Goal: Task Accomplishment & Management: Use online tool/utility

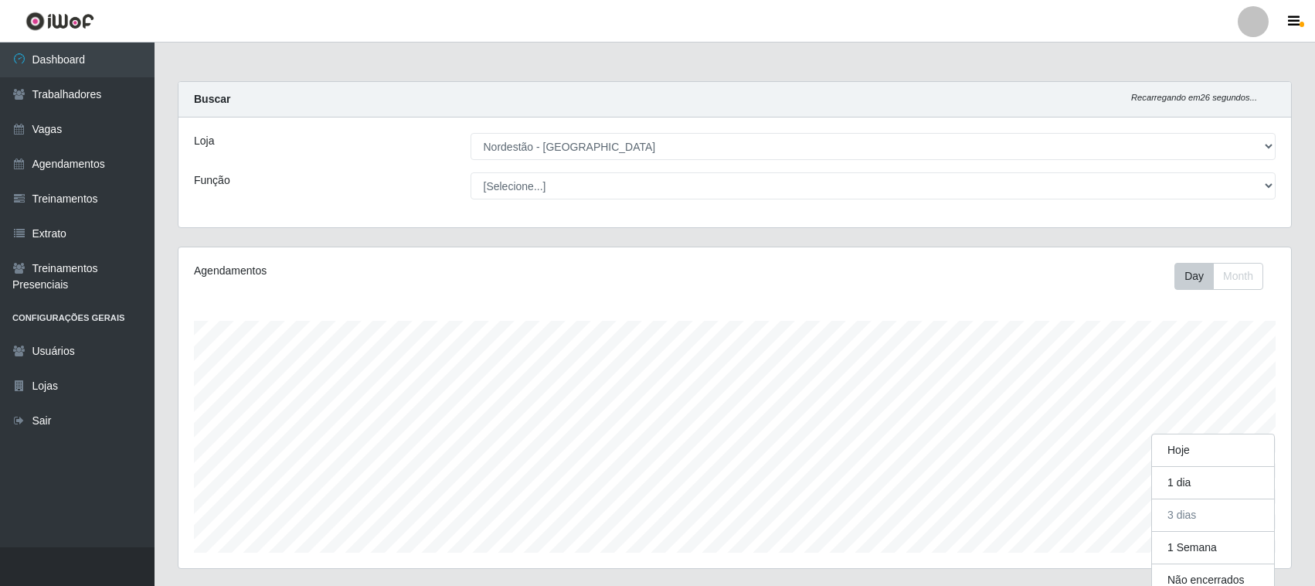
select select "420"
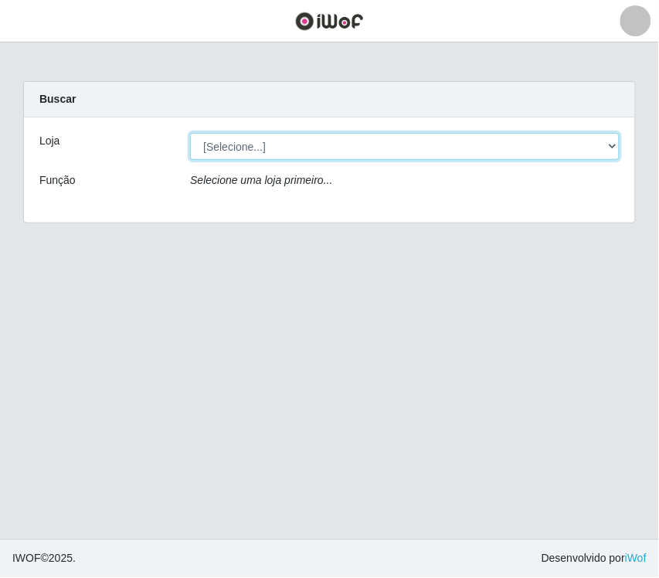
click at [607, 144] on select "[Selecione...] Nordestão - Santa Catarina" at bounding box center [405, 146] width 430 height 27
select select "420"
click at [190, 133] on select "[Selecione...] Nordestão - Santa Catarina" at bounding box center [405, 146] width 430 height 27
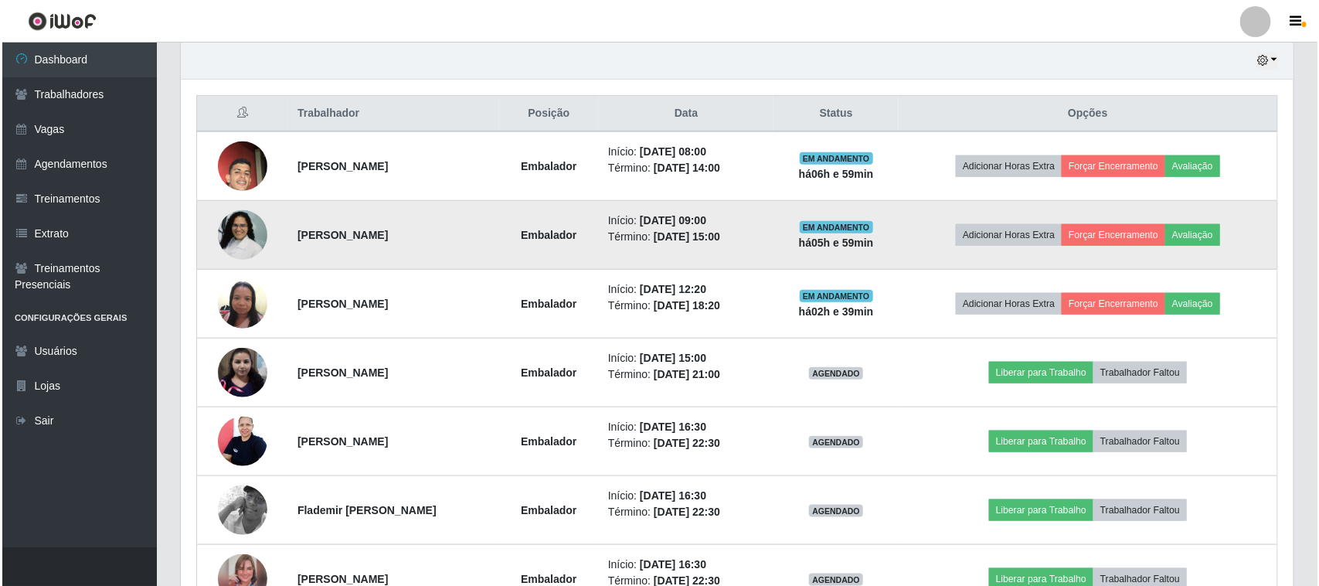
scroll to position [579, 0]
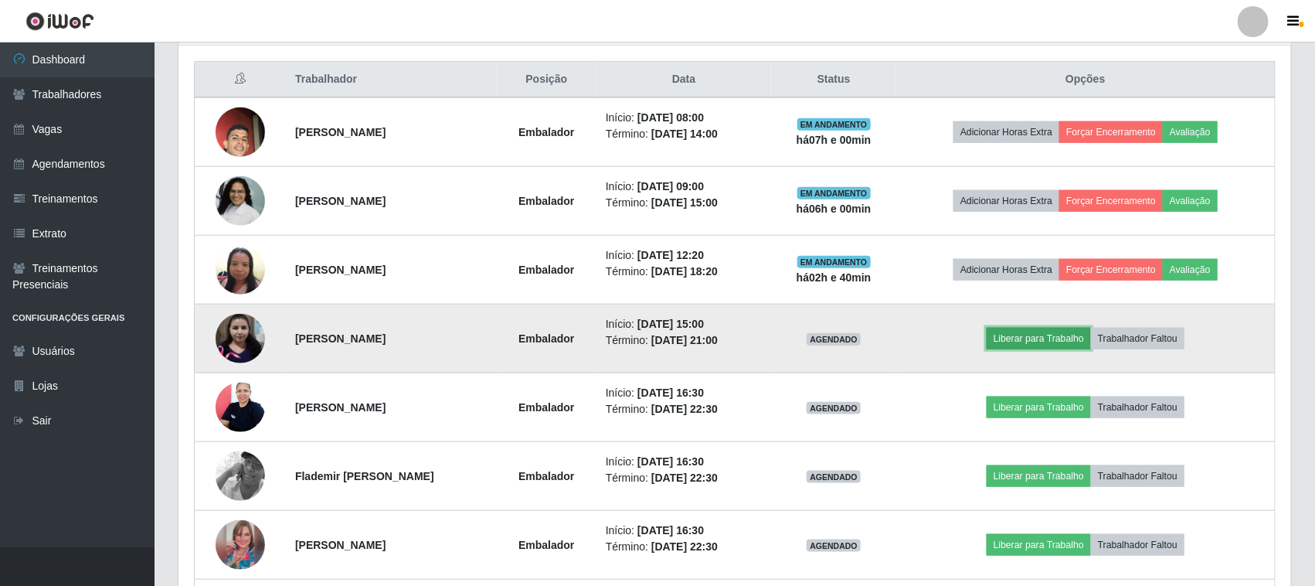
click at [658, 338] on button "Liberar para Trabalho" at bounding box center [1039, 339] width 104 height 22
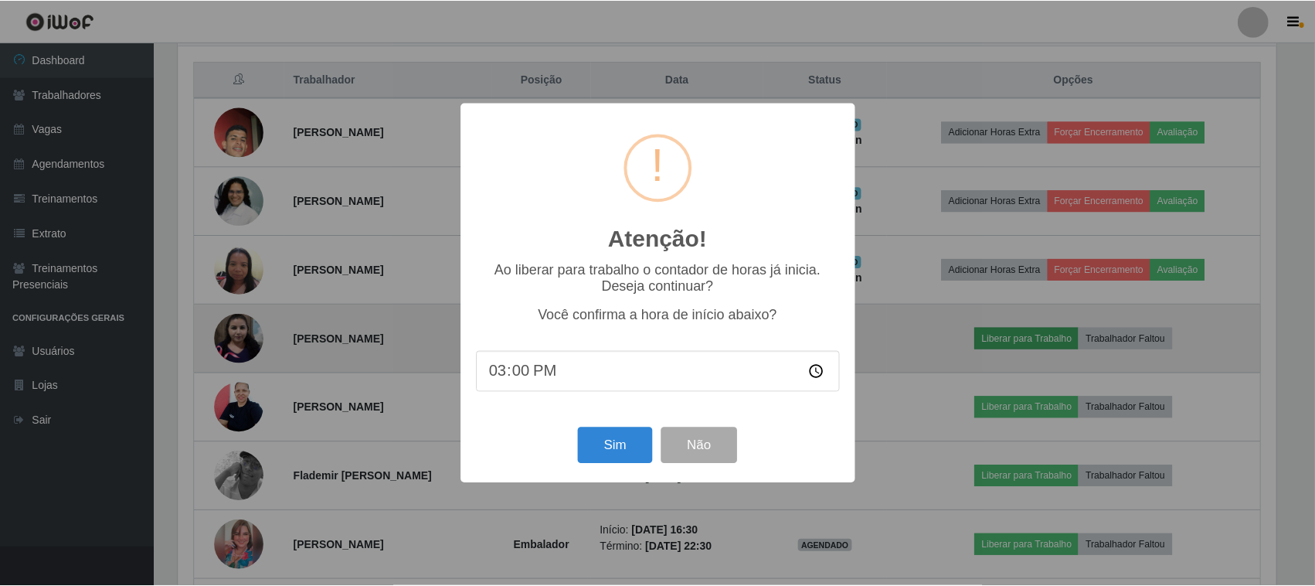
scroll to position [321, 1102]
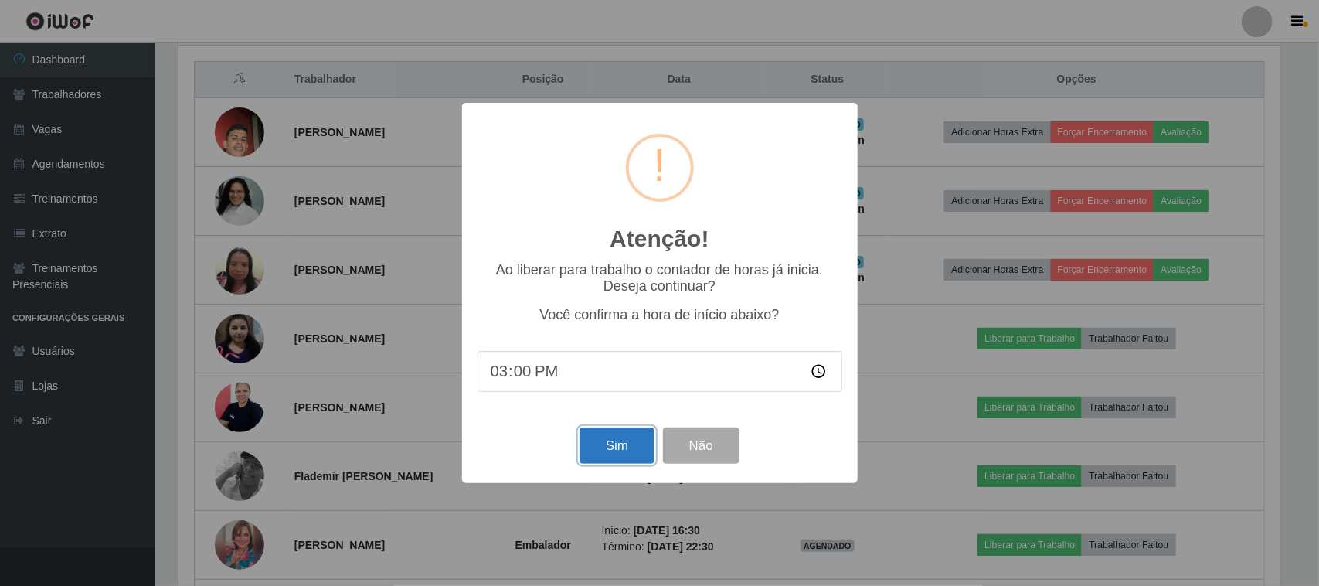
click at [620, 452] on button "Sim" at bounding box center [616, 445] width 75 height 36
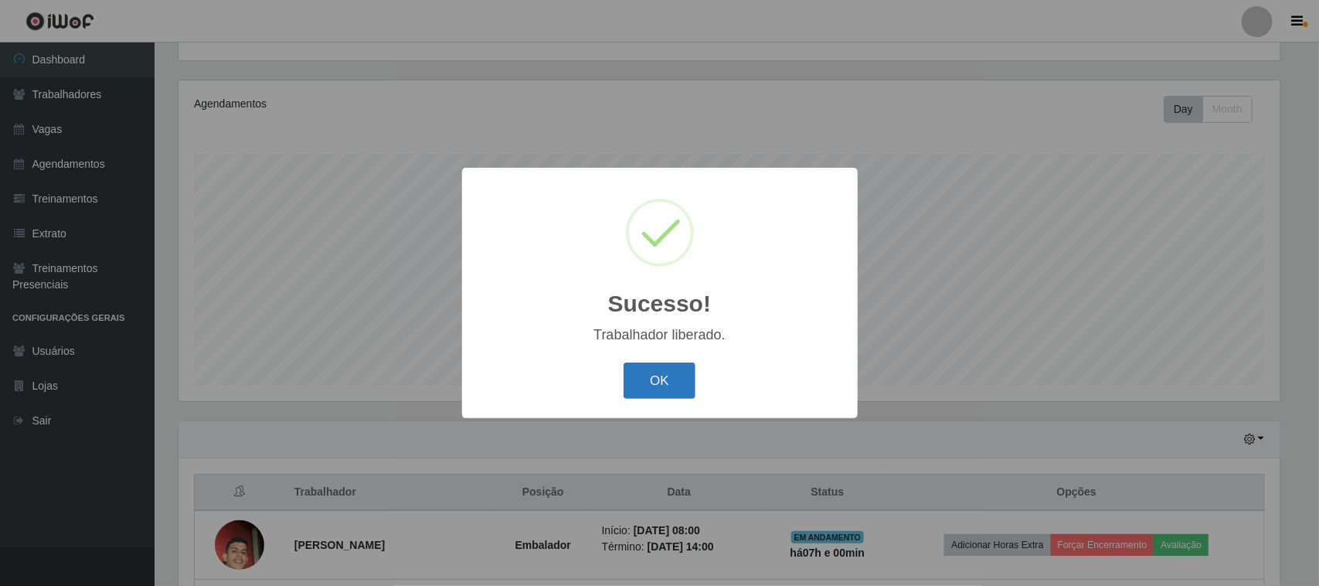
click at [658, 386] on button "OK" at bounding box center [660, 380] width 72 height 36
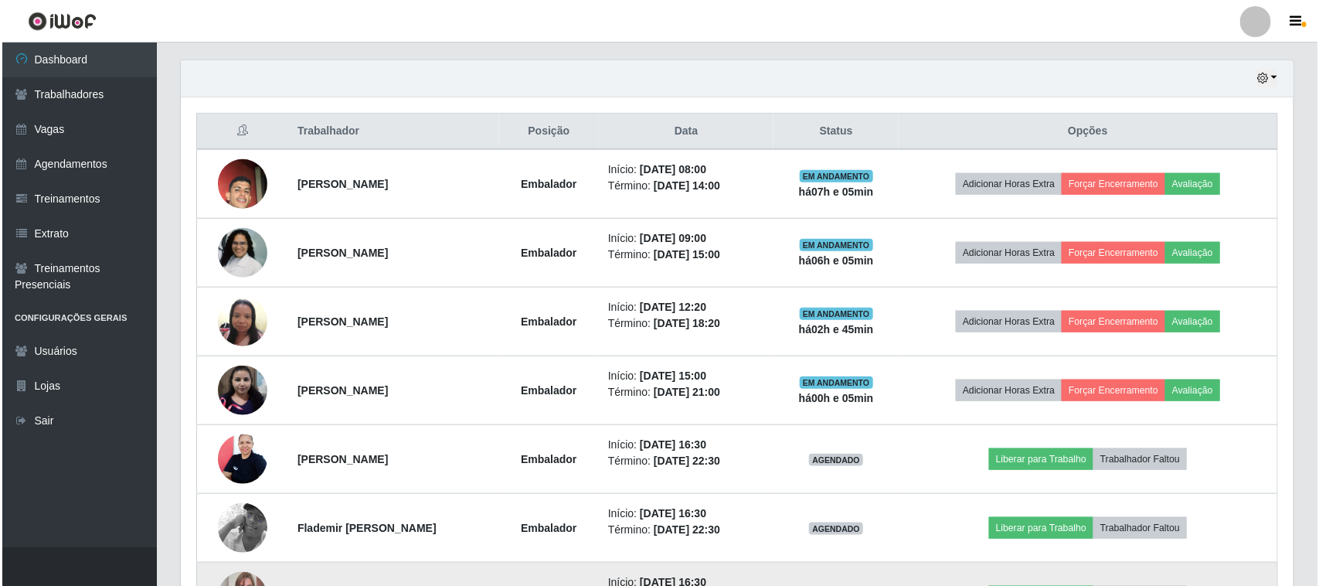
scroll to position [525, 0]
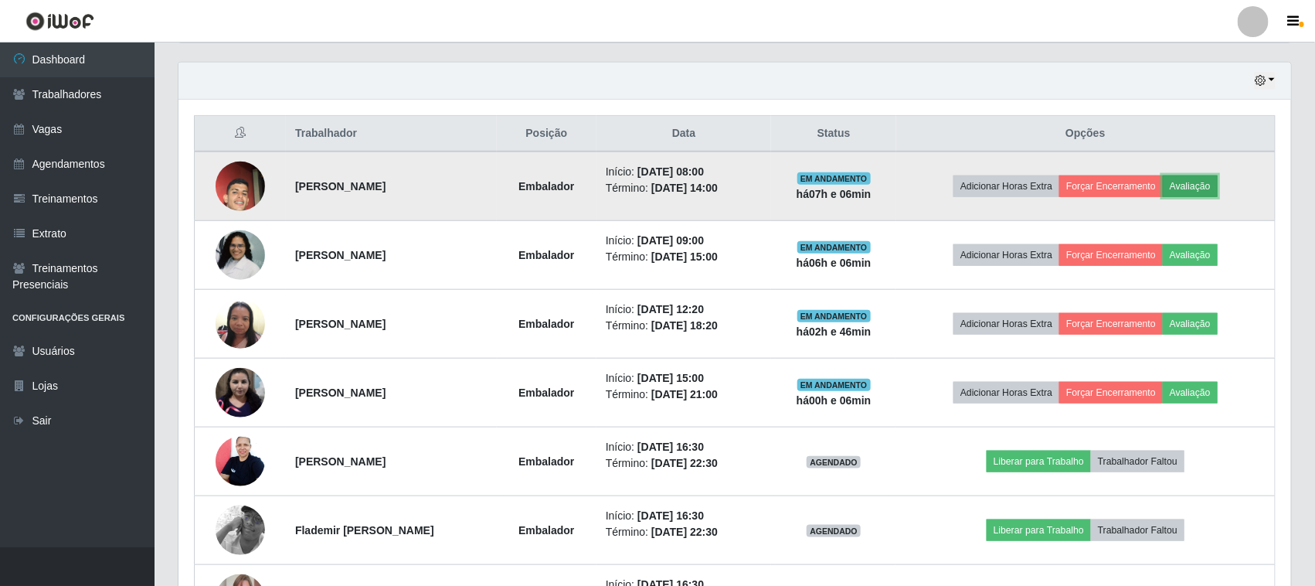
click at [658, 189] on button "Avaliação" at bounding box center [1190, 186] width 55 height 22
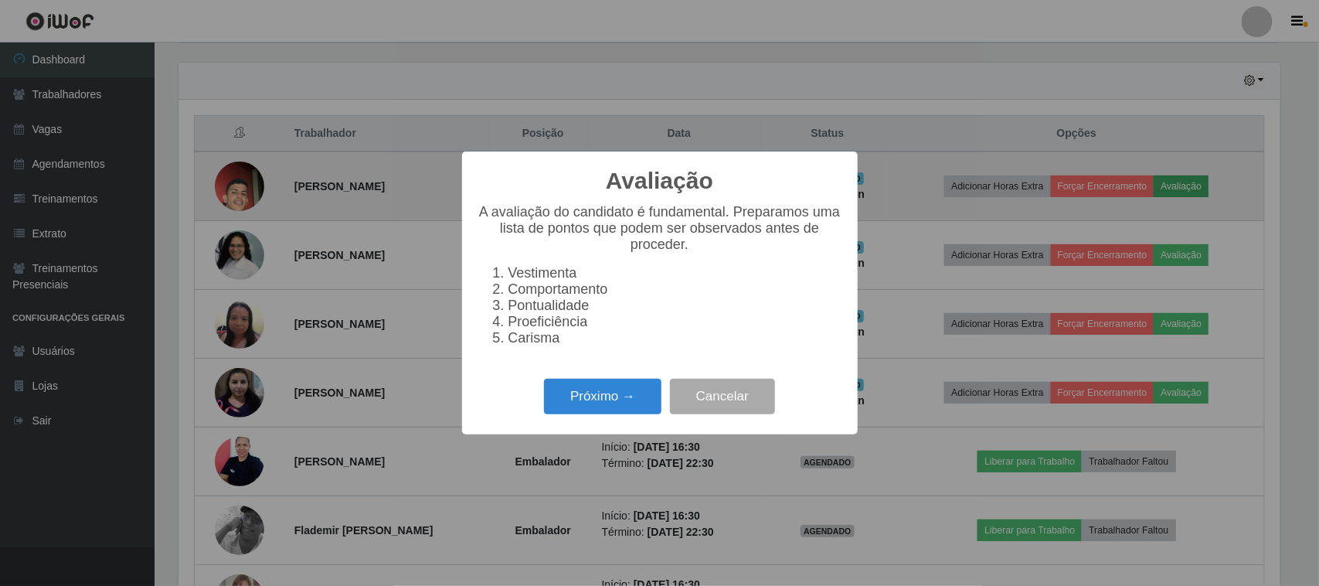
scroll to position [321, 1102]
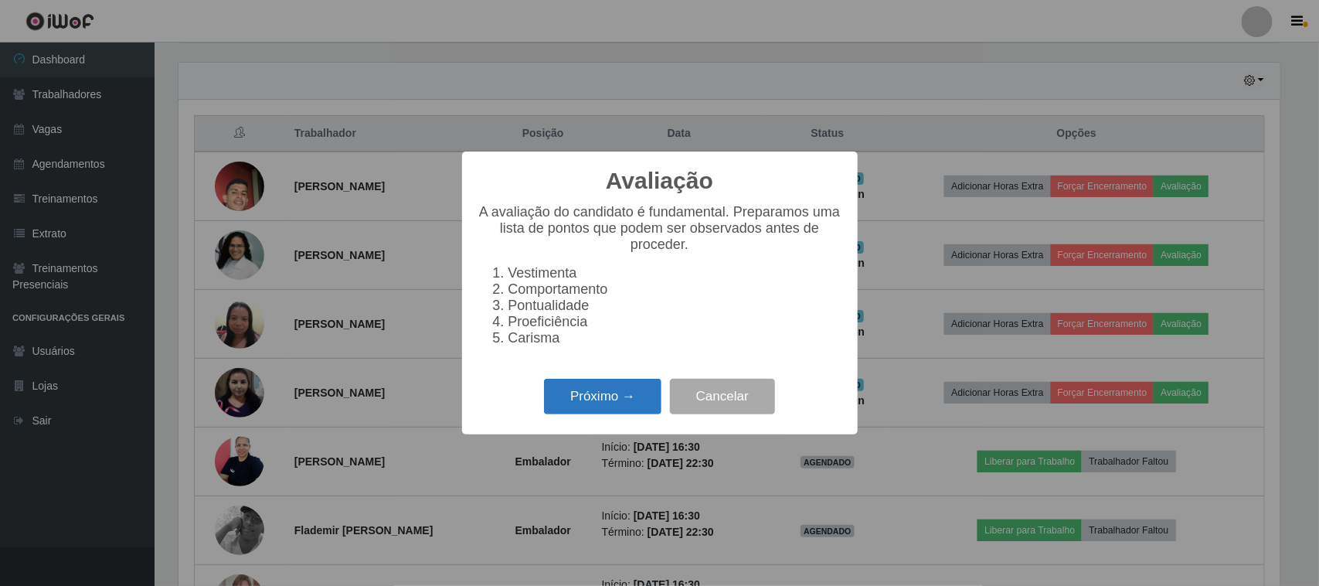
click at [591, 408] on button "Próximo →" at bounding box center [602, 397] width 117 height 36
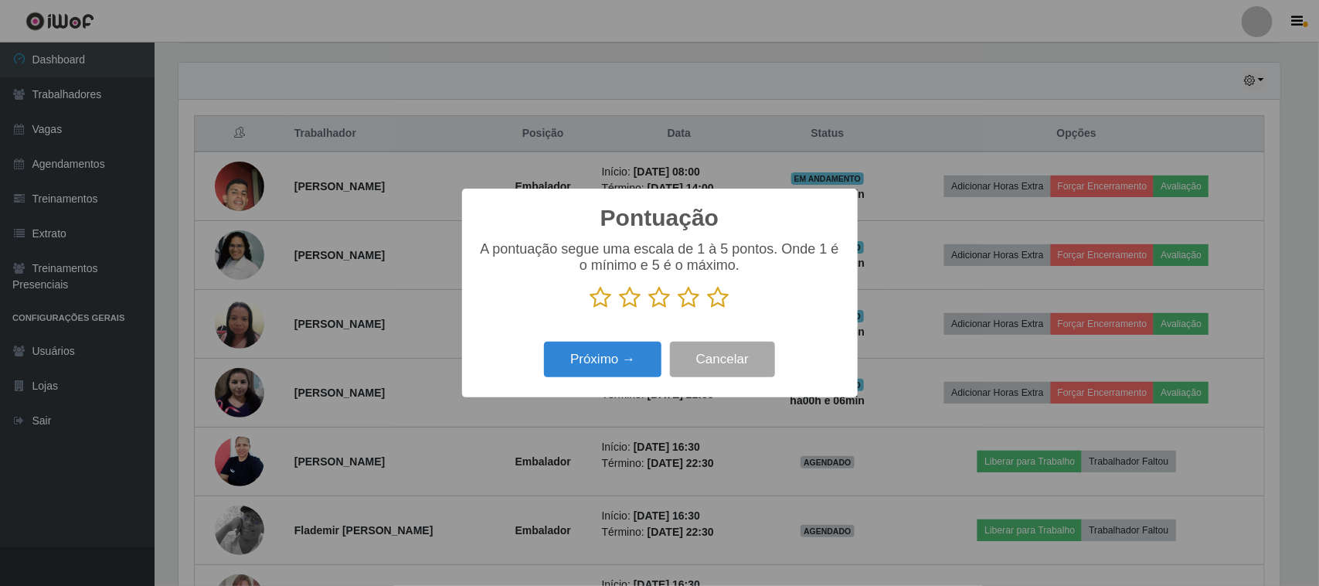
click at [658, 303] on icon at bounding box center [719, 297] width 22 height 23
click at [658, 309] on input "radio" at bounding box center [708, 309] width 0 height 0
click at [600, 365] on button "Próximo →" at bounding box center [602, 360] width 117 height 36
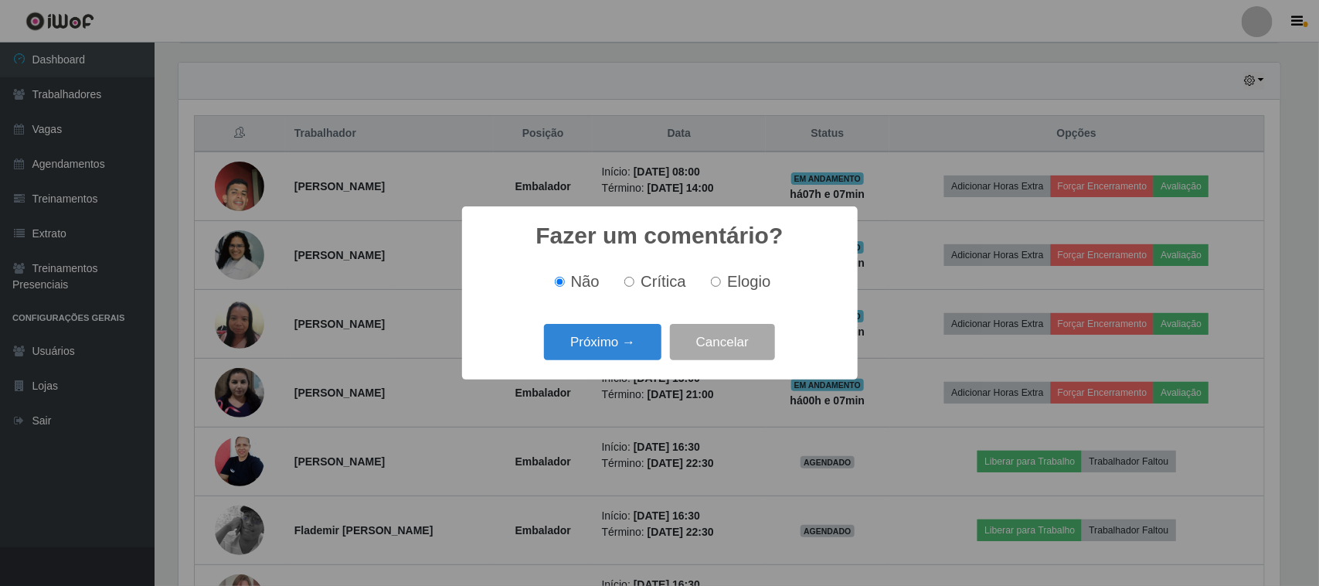
click at [658, 284] on input "Elogio" at bounding box center [716, 282] width 10 height 10
radio input "true"
click at [600, 342] on button "Próximo →" at bounding box center [602, 342] width 117 height 36
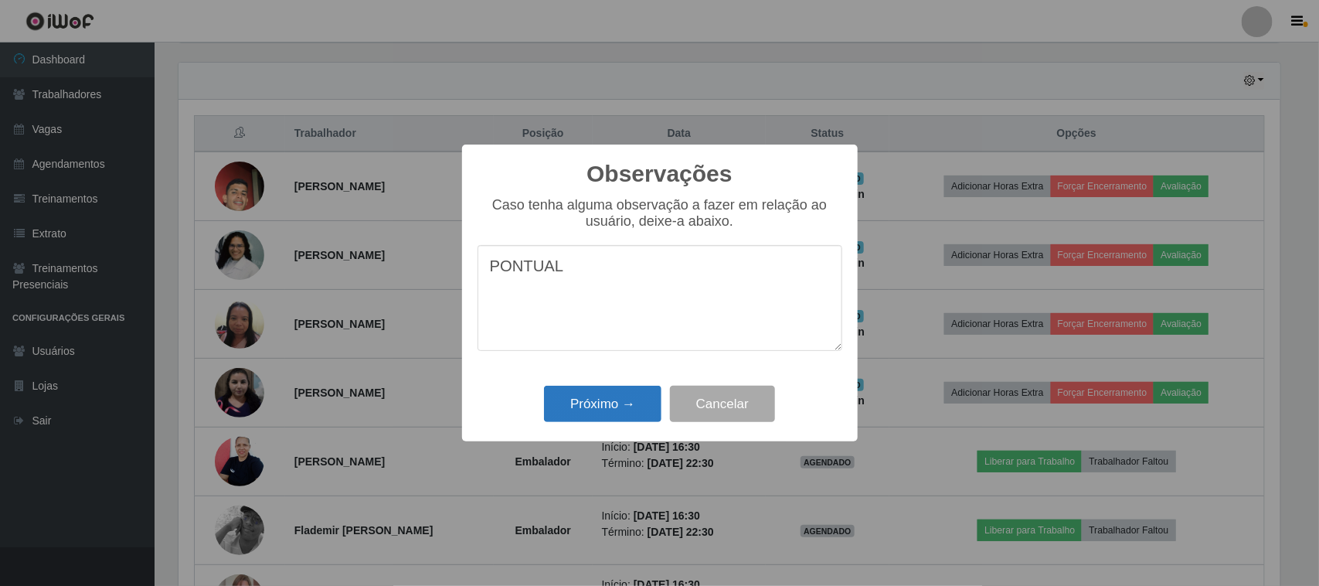
type textarea "PONTUAL"
click at [612, 402] on button "Próximo →" at bounding box center [602, 404] width 117 height 36
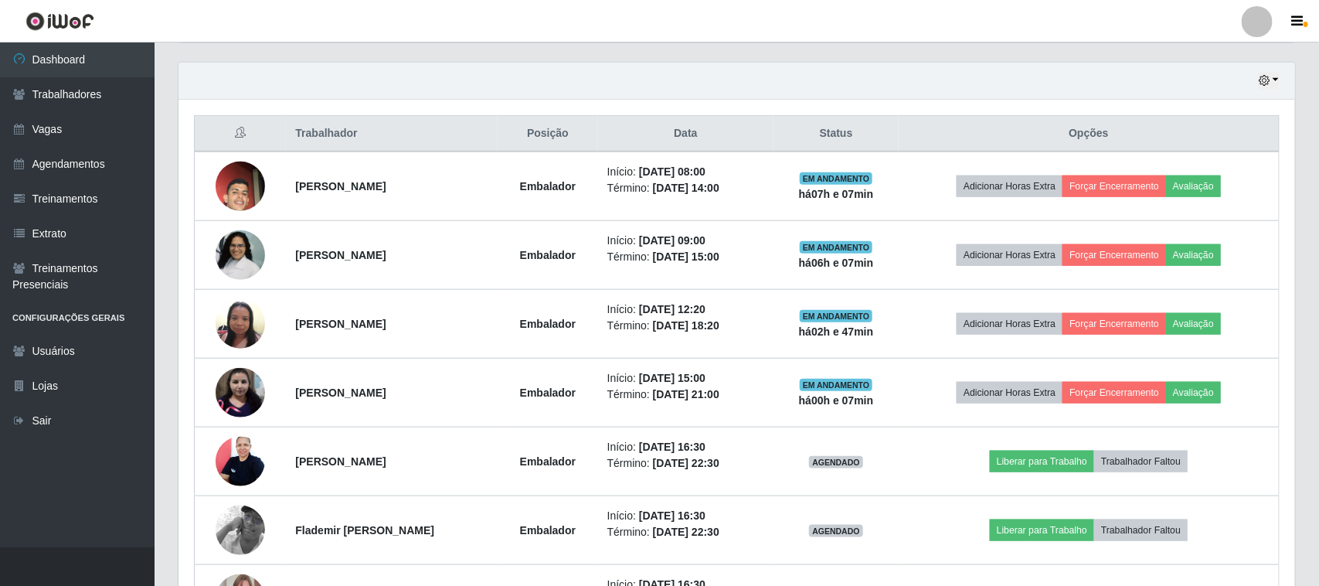
scroll to position [321, 1113]
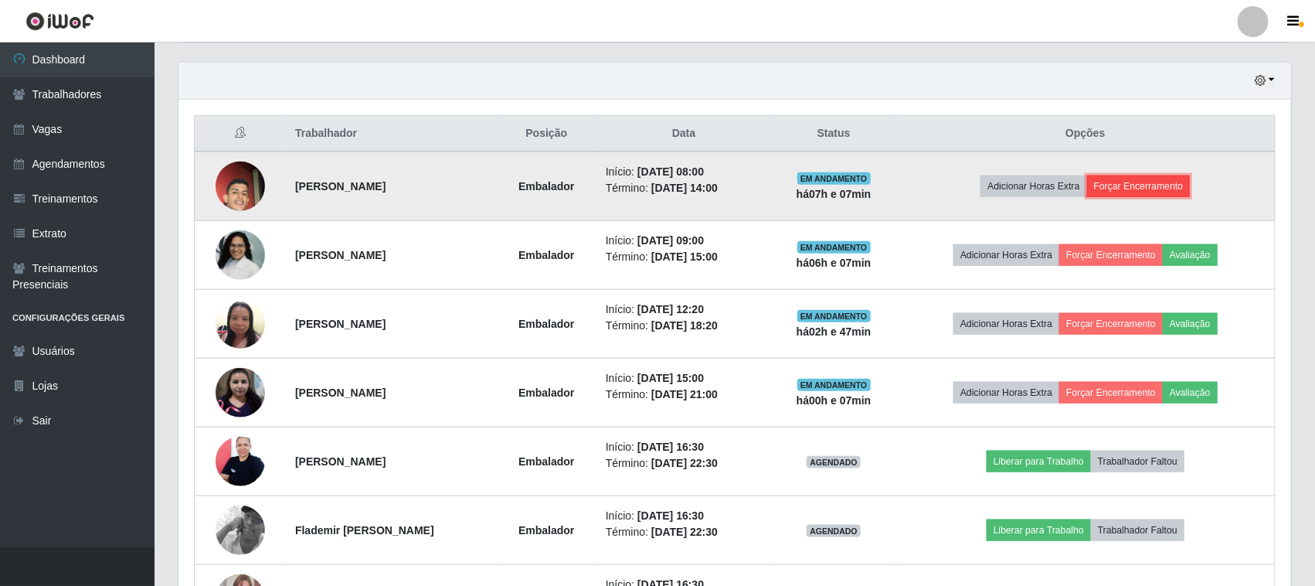
click at [658, 188] on button "Forçar Encerramento" at bounding box center [1139, 186] width 104 height 22
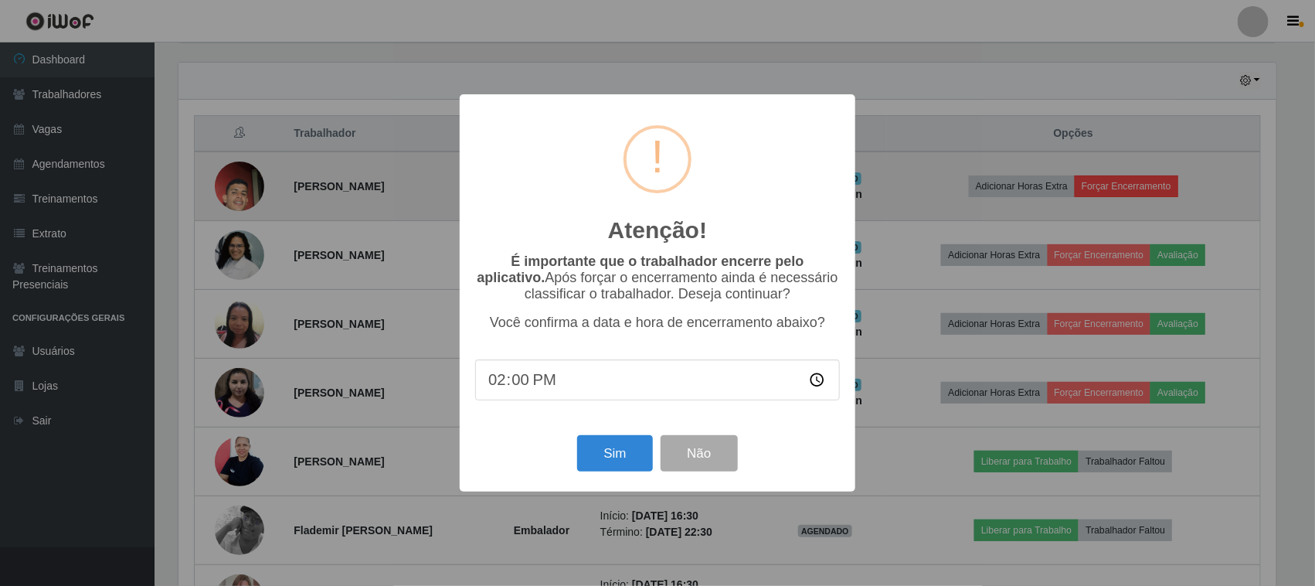
scroll to position [321, 1102]
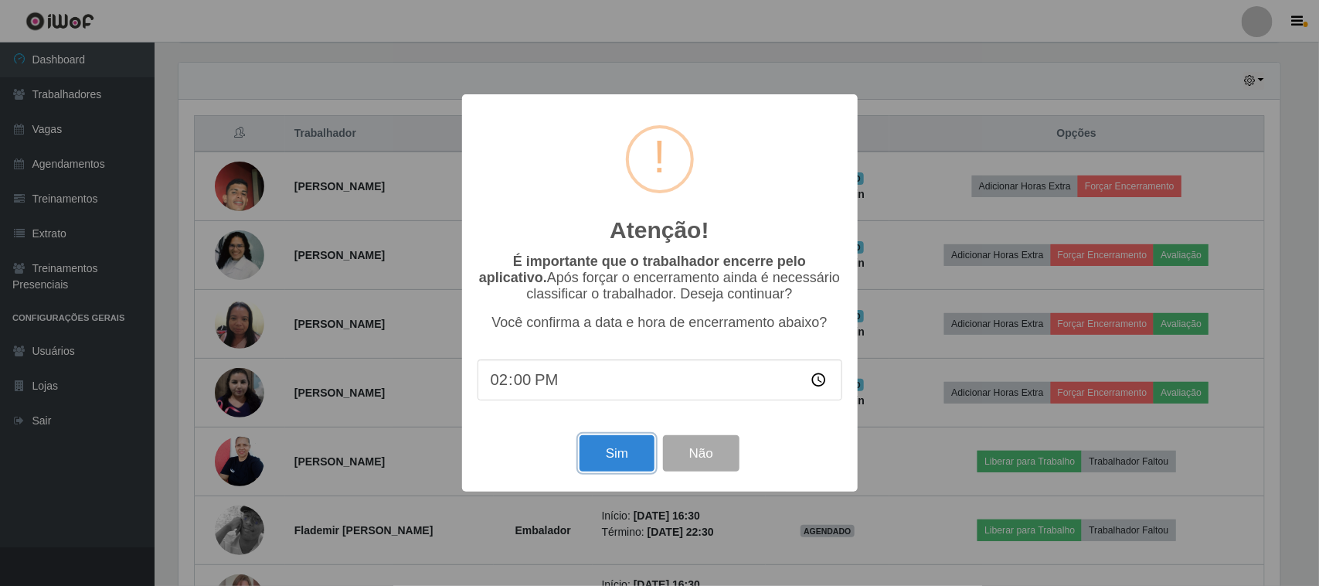
click at [605, 453] on button "Sim" at bounding box center [616, 453] width 75 height 36
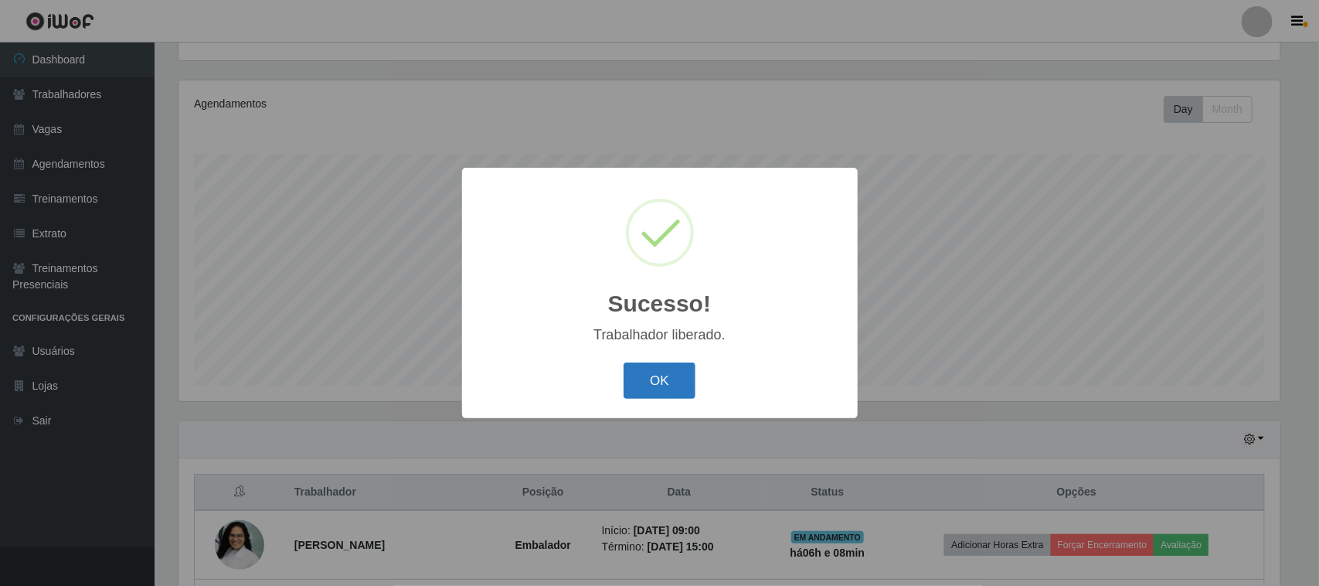
click at [655, 381] on button "OK" at bounding box center [660, 380] width 72 height 36
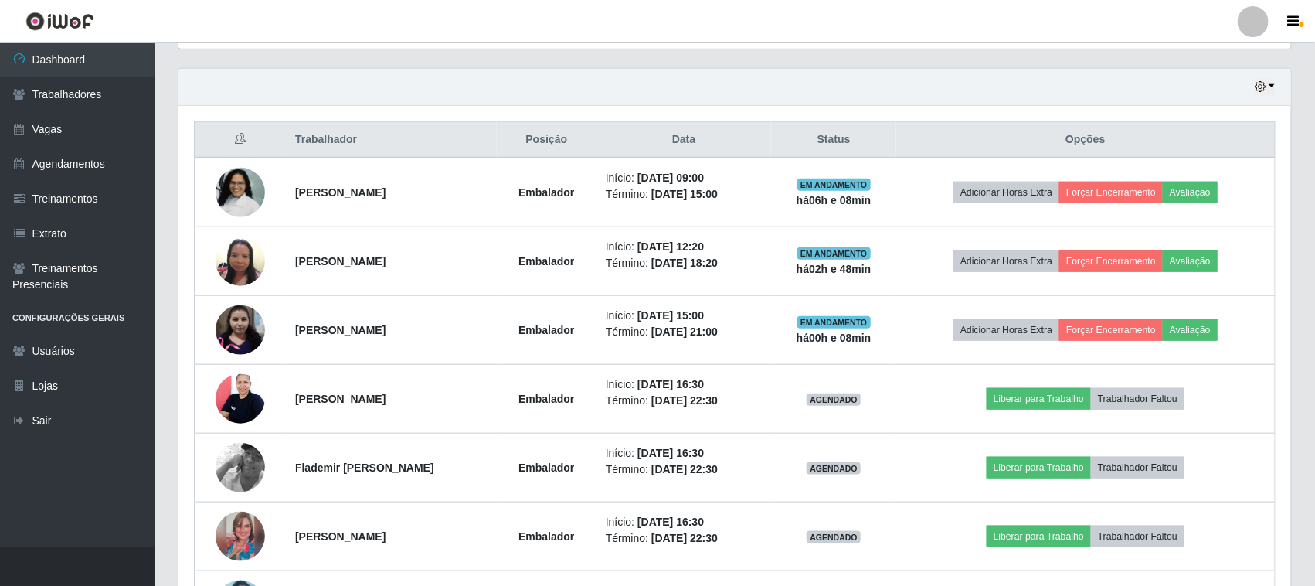
scroll to position [553, 0]
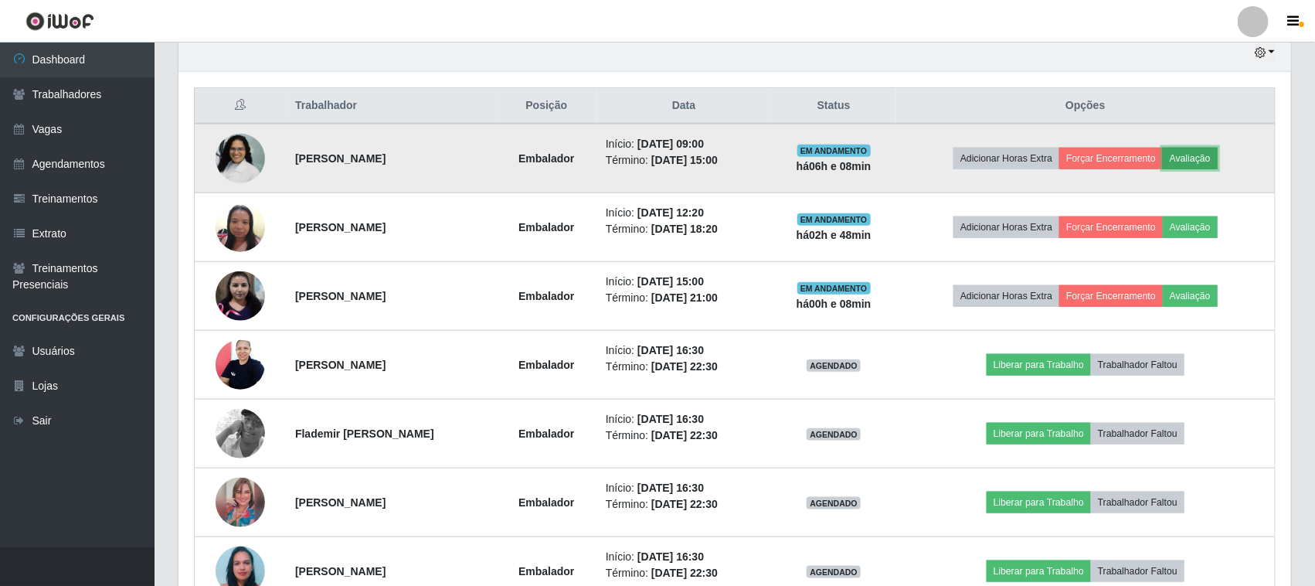
click at [658, 161] on button "Avaliação" at bounding box center [1190, 159] width 55 height 22
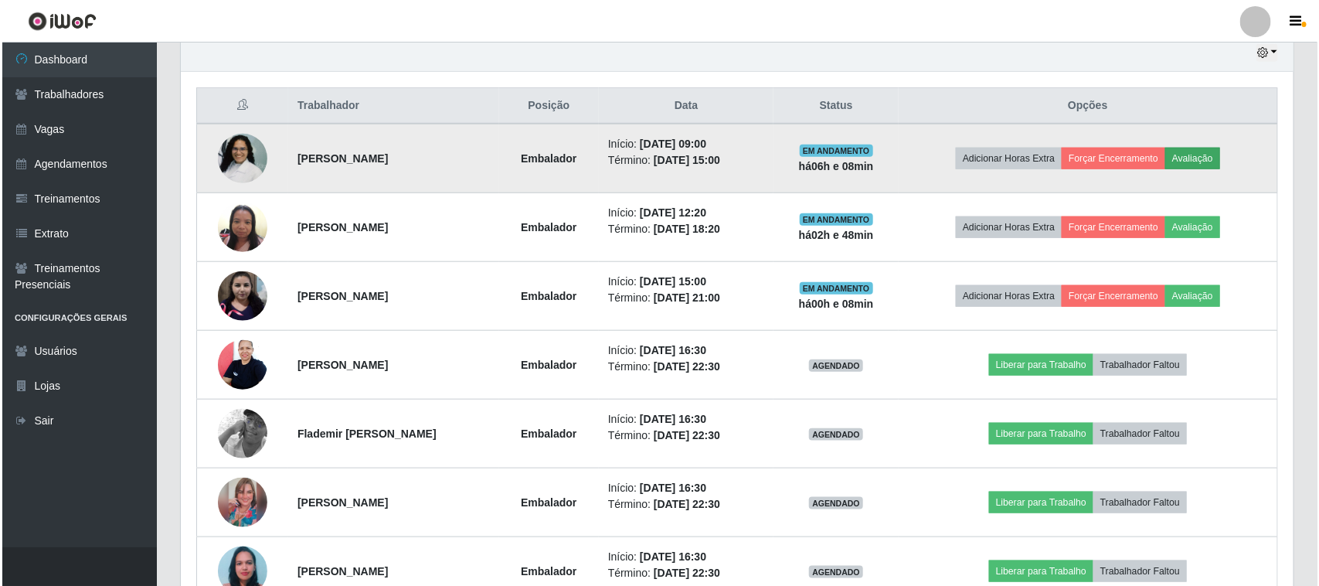
scroll to position [321, 1102]
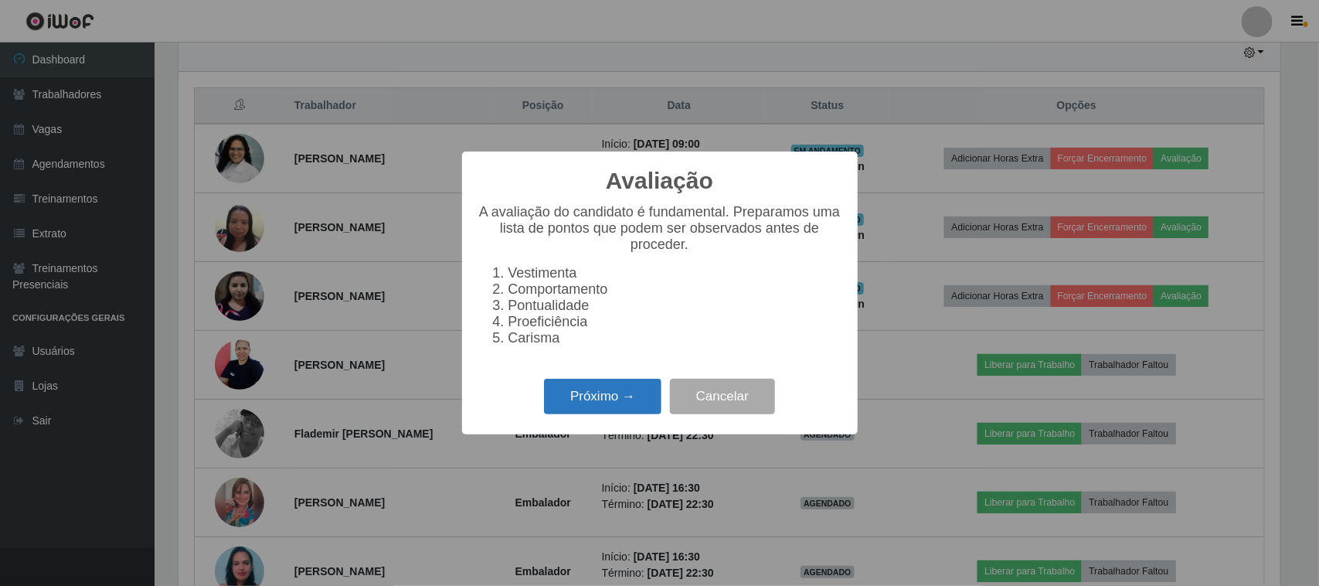
click at [588, 403] on button "Próximo →" at bounding box center [602, 397] width 117 height 36
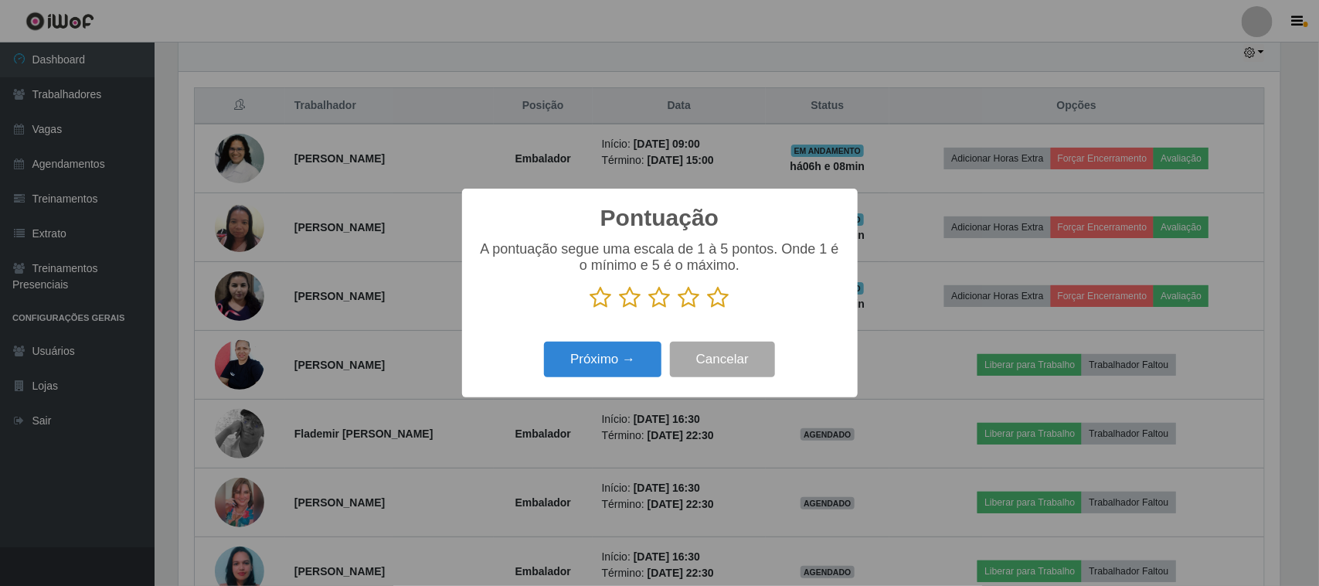
scroll to position [772309, 771528]
click at [658, 305] on icon at bounding box center [719, 297] width 22 height 23
click at [658, 309] on input "radio" at bounding box center [708, 309] width 0 height 0
click at [613, 363] on button "Próximo →" at bounding box center [602, 360] width 117 height 36
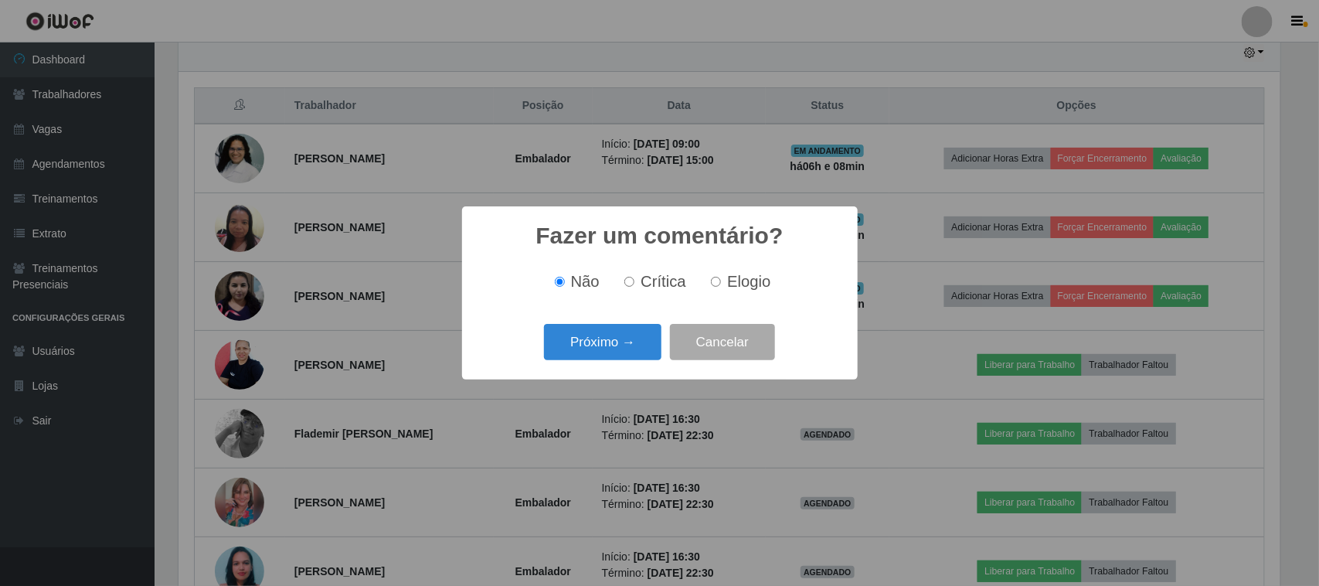
click at [658, 280] on input "Elogio" at bounding box center [716, 282] width 10 height 10
radio input "true"
click at [615, 338] on button "Próximo →" at bounding box center [602, 342] width 117 height 36
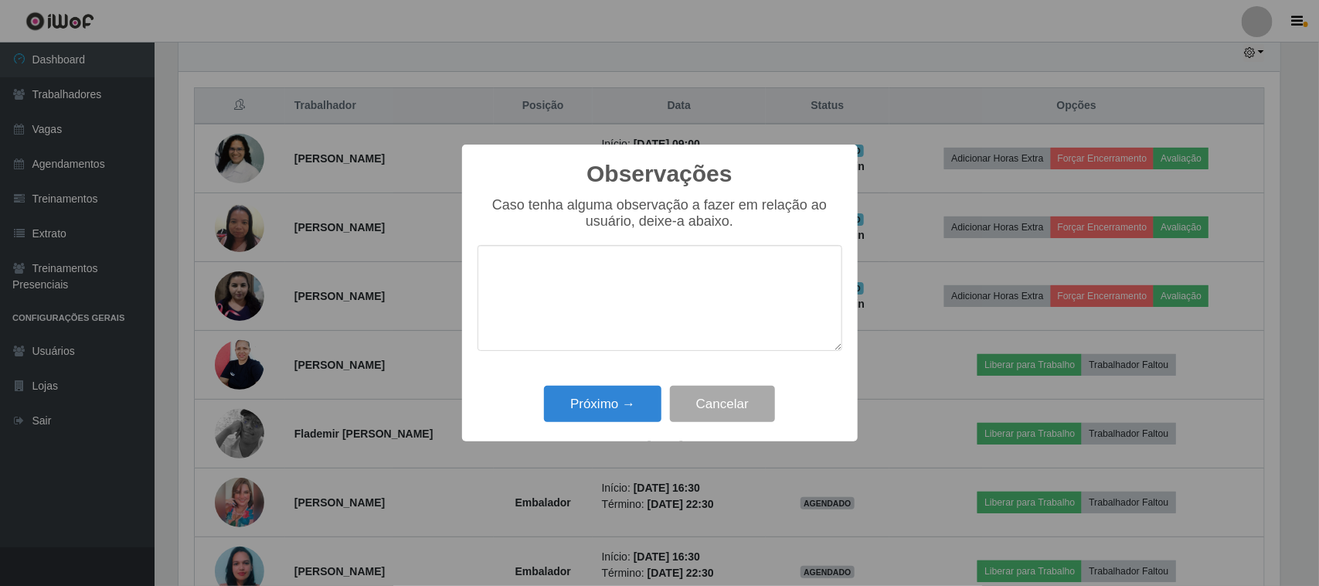
click at [577, 304] on textarea at bounding box center [659, 298] width 365 height 106
type textarea "DESEMPENHA BEM SUA FUNÇÃO"
click at [586, 410] on button "Próximo →" at bounding box center [602, 404] width 117 height 36
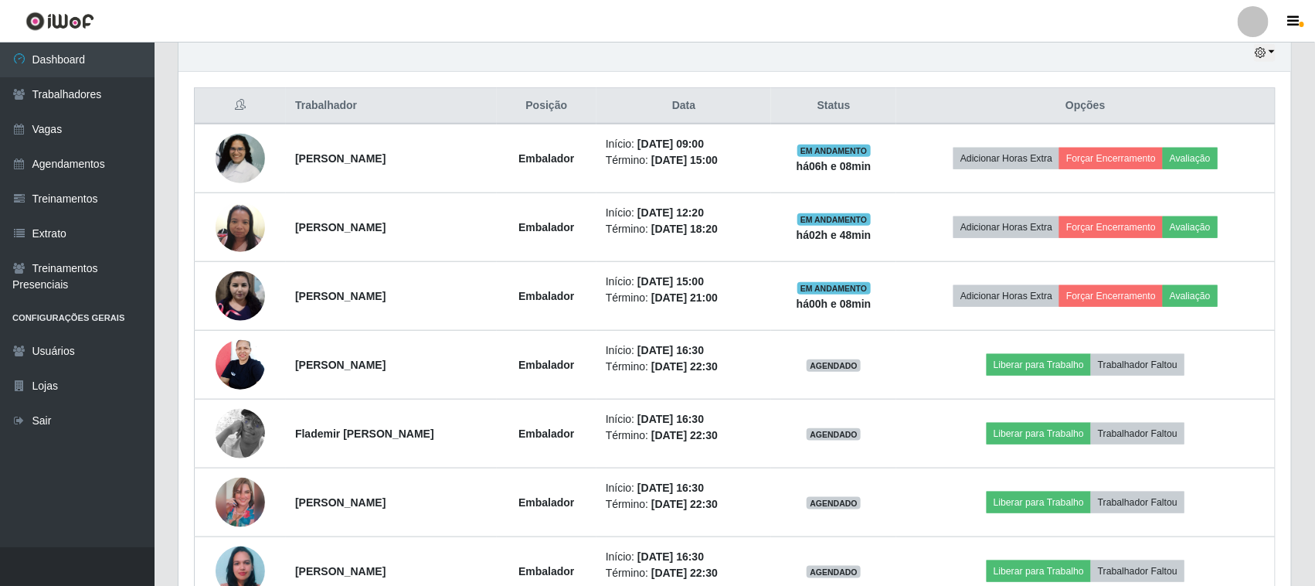
scroll to position [321, 1113]
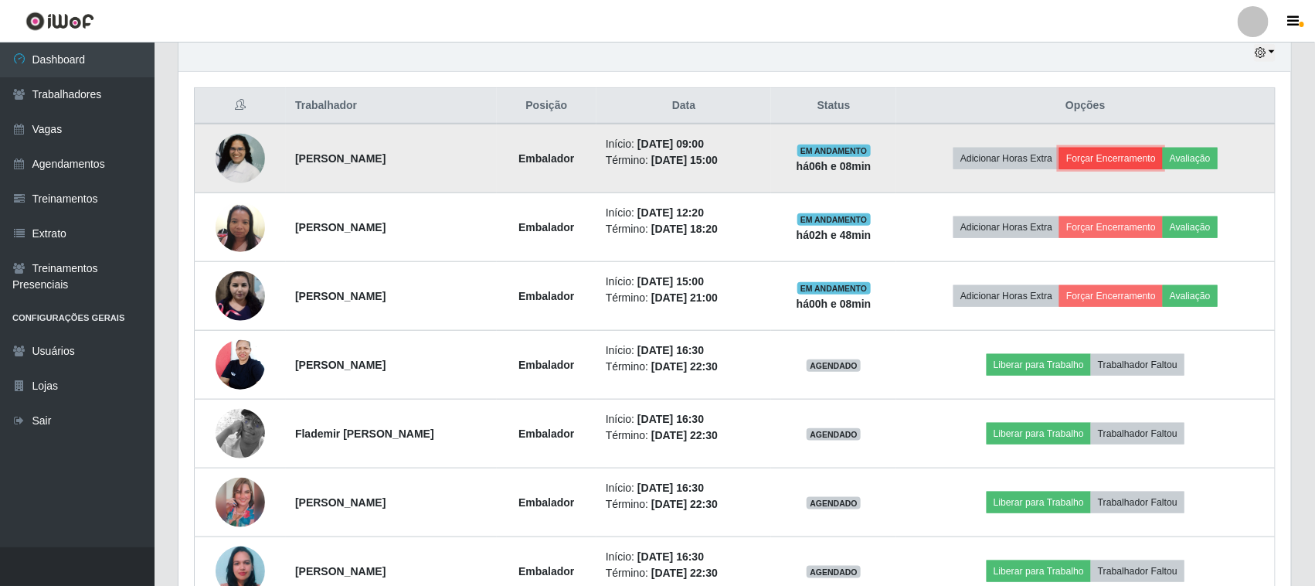
click at [658, 162] on button "Forçar Encerramento" at bounding box center [1111, 159] width 104 height 22
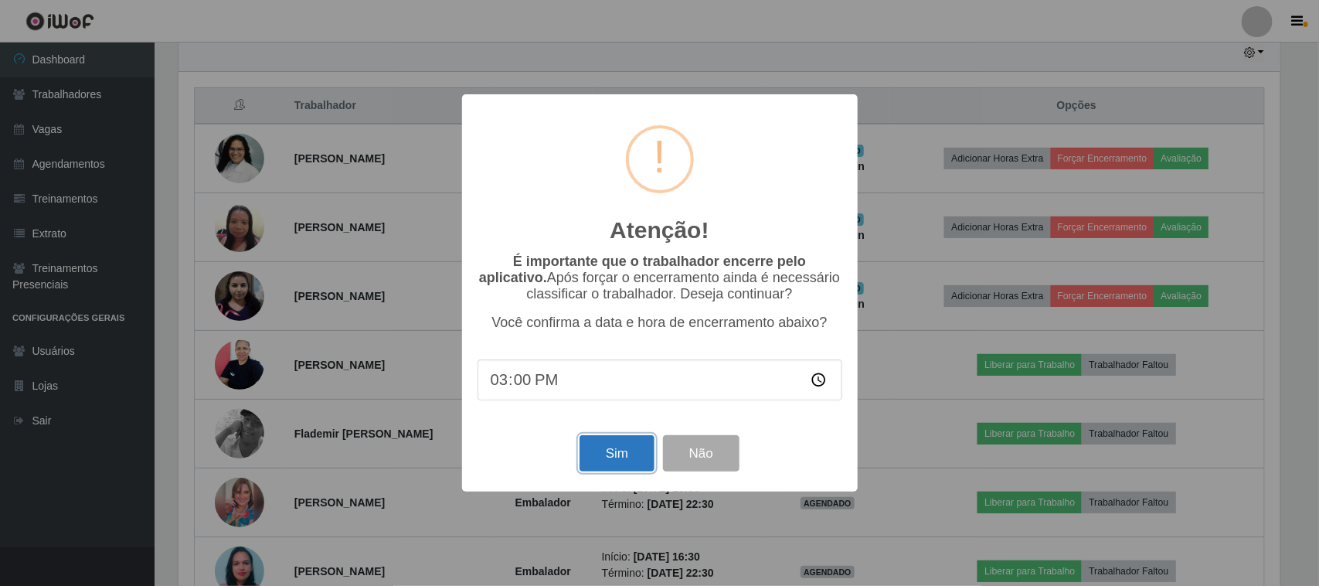
click at [624, 462] on button "Sim" at bounding box center [616, 453] width 75 height 36
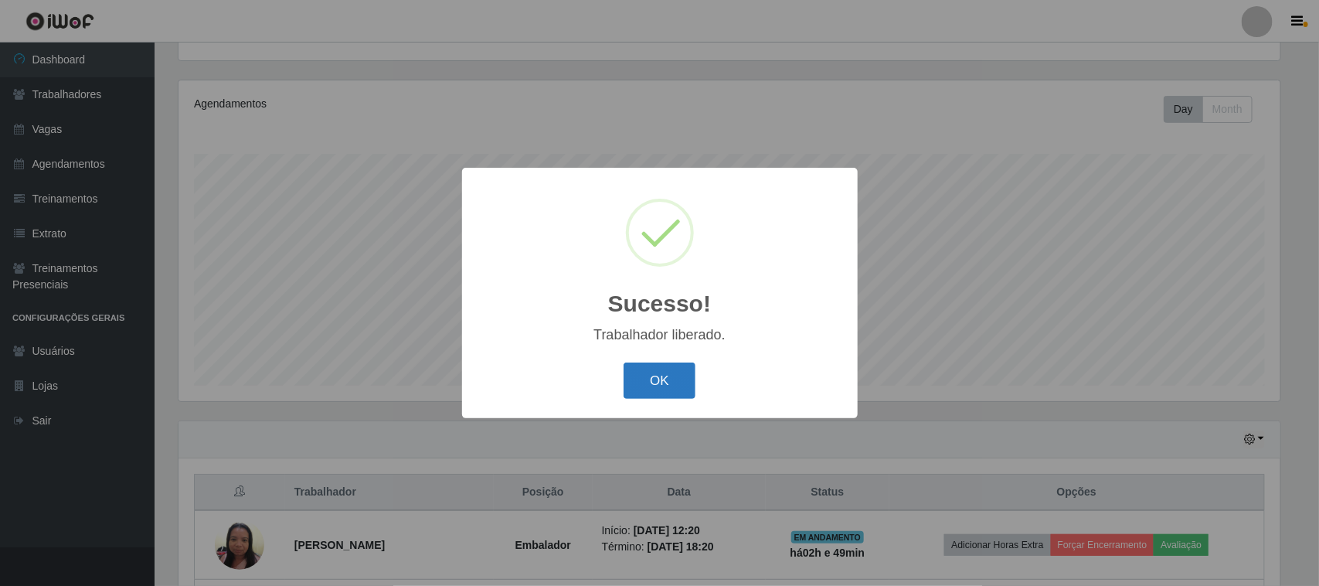
click at [650, 380] on button "OK" at bounding box center [660, 380] width 72 height 36
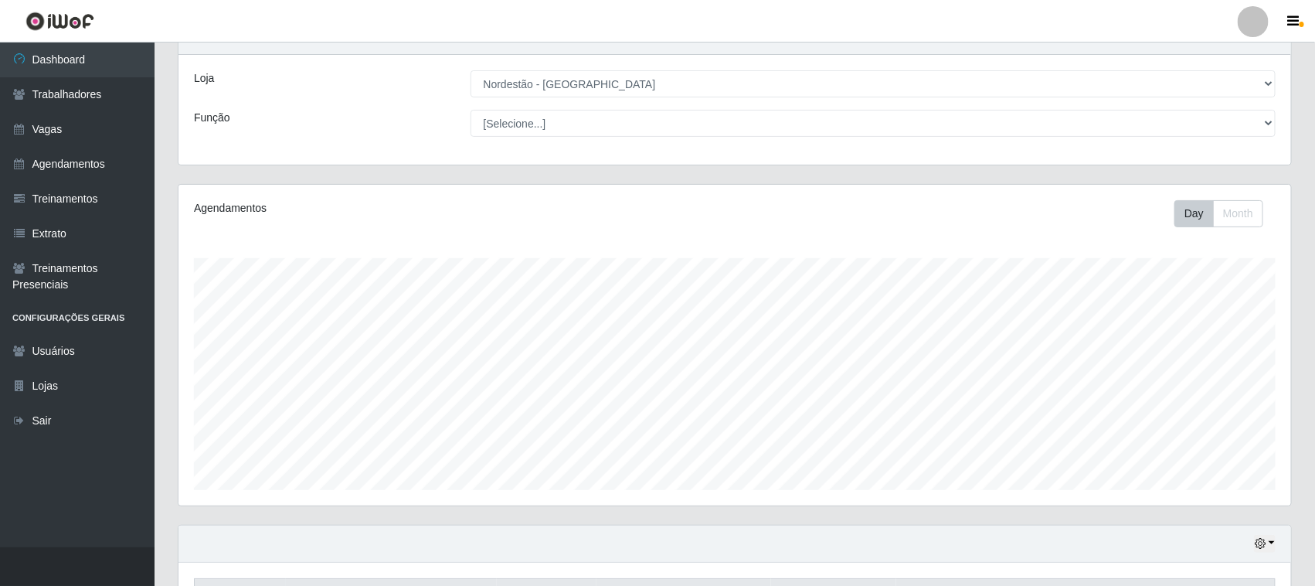
scroll to position [97, 0]
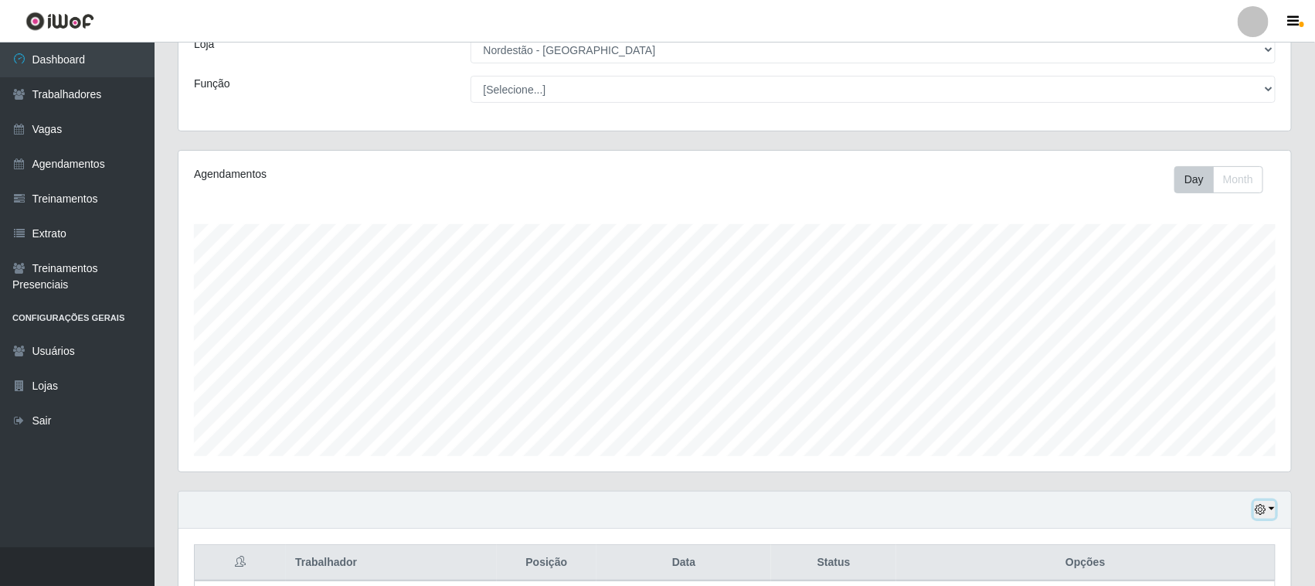
click at [658, 508] on button "button" at bounding box center [1265, 510] width 22 height 18
click at [658, 384] on button "1 dia" at bounding box center [1213, 386] width 122 height 32
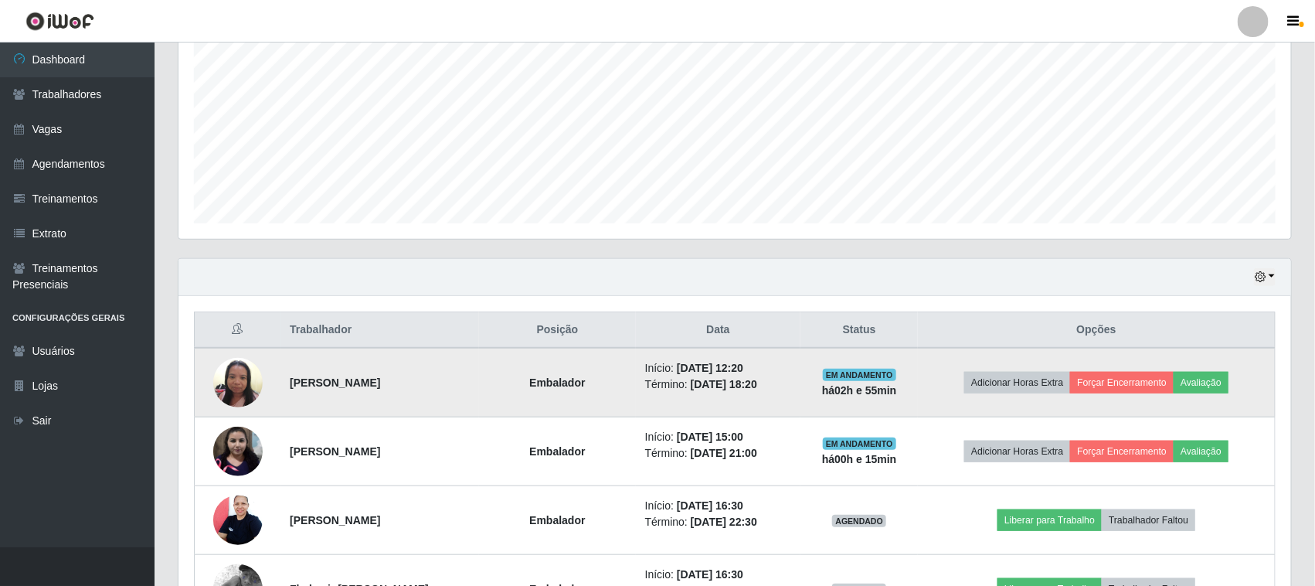
scroll to position [386, 0]
